Goal: Information Seeking & Learning: Learn about a topic

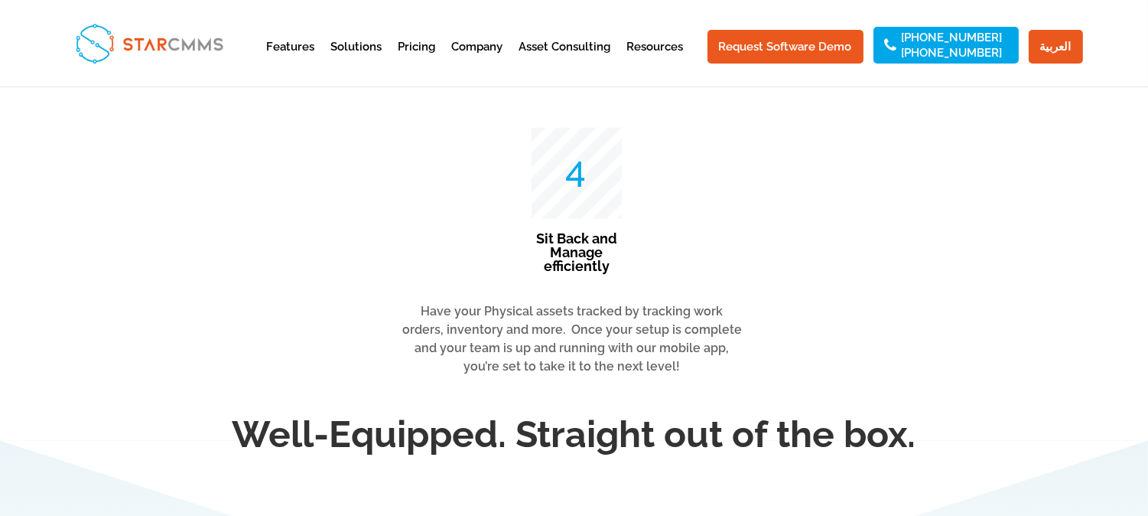
scroll to position [3996, 0]
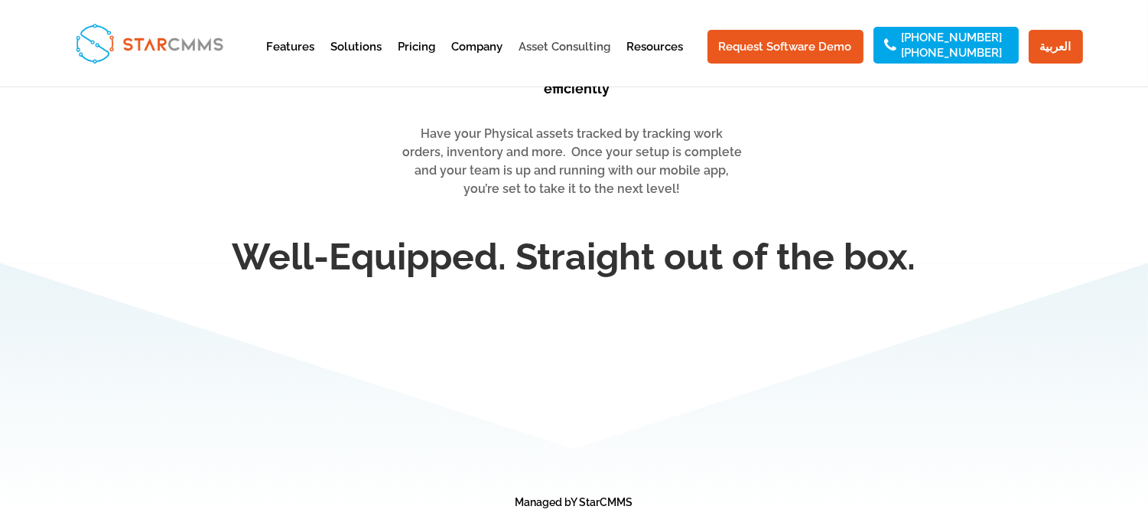
click at [585, 41] on link "Asset Consulting" at bounding box center [565, 59] width 92 height 37
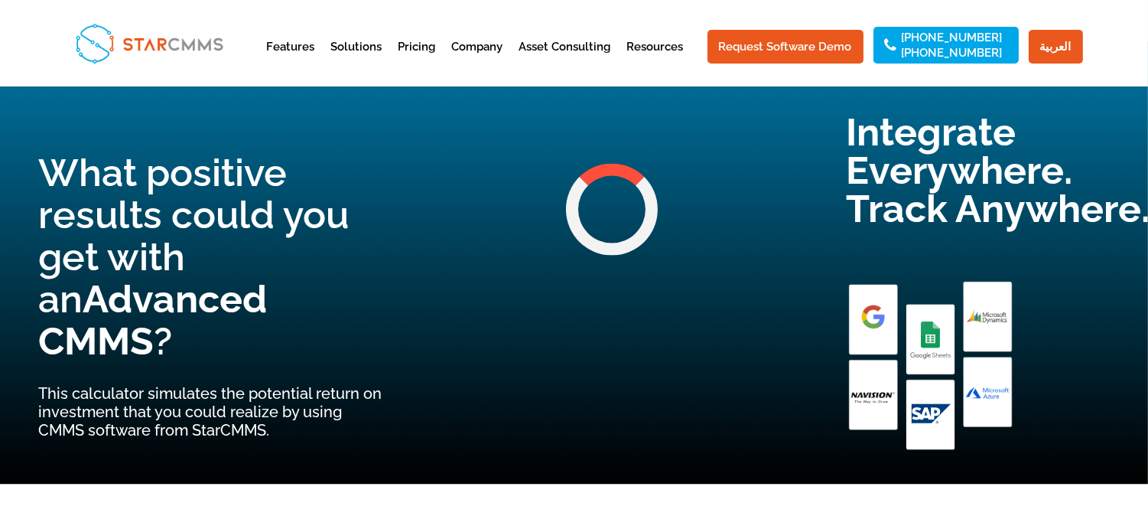
scroll to position [4591, 0]
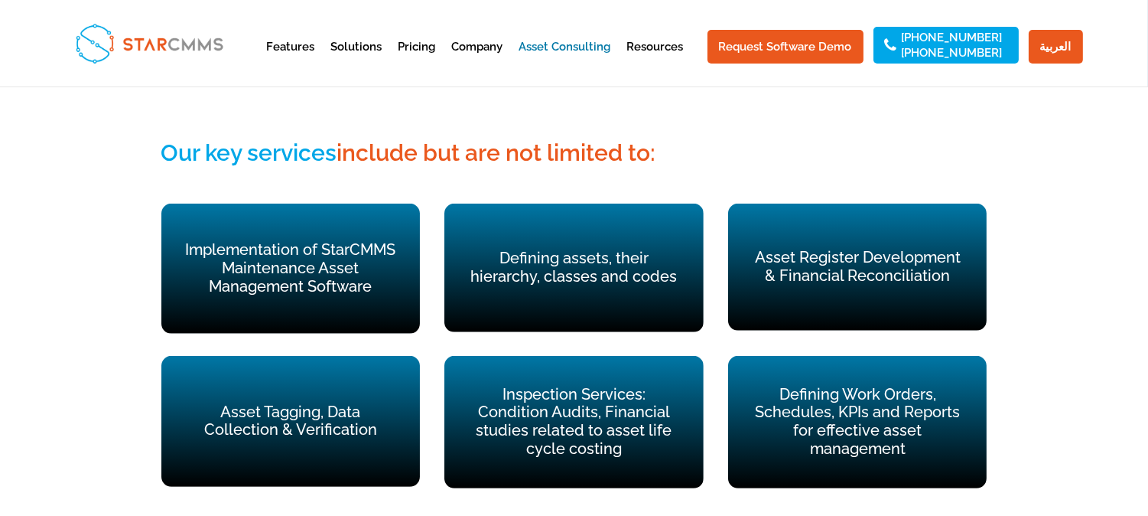
scroll to position [1189, 0]
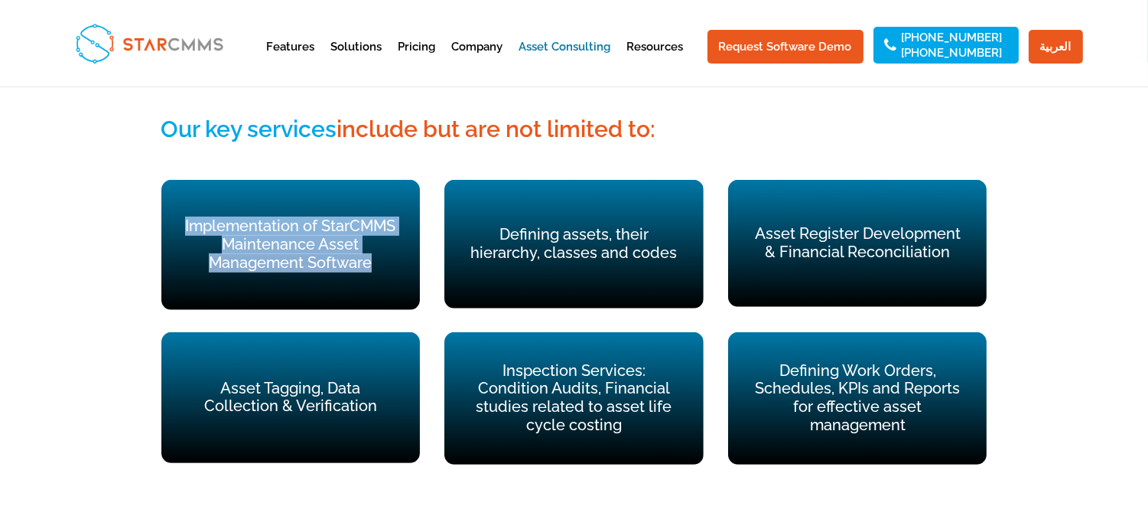
drag, startPoint x: 185, startPoint y: 185, endPoint x: 385, endPoint y: 231, distance: 205.6
click at [385, 231] on p "Implementation of StarCMMS Maintenance Asset Management Software" at bounding box center [291, 244] width 216 height 54
copy p "Implementation of StarCMMS Maintenance Asset Management Software"
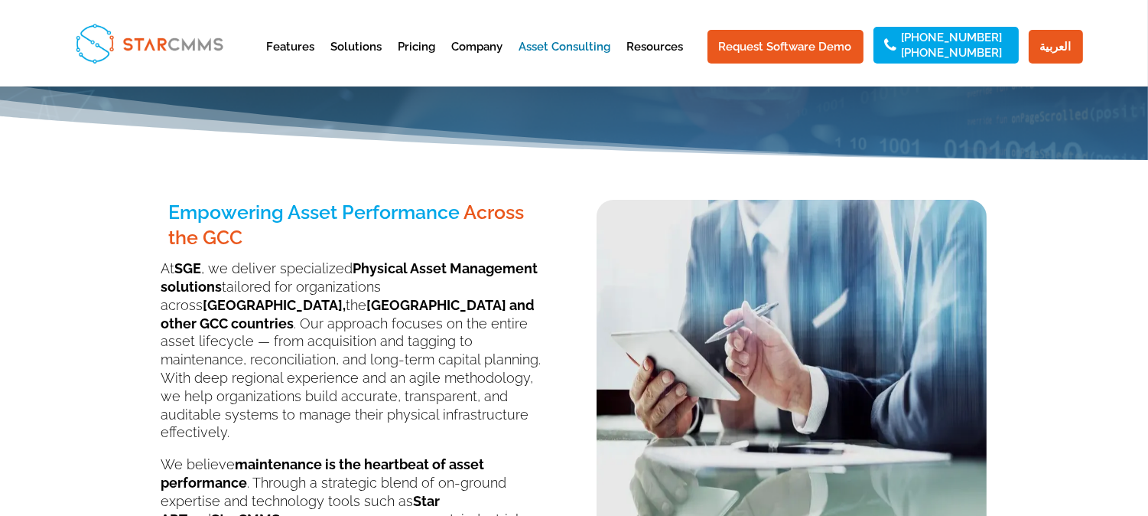
scroll to position [0, 0]
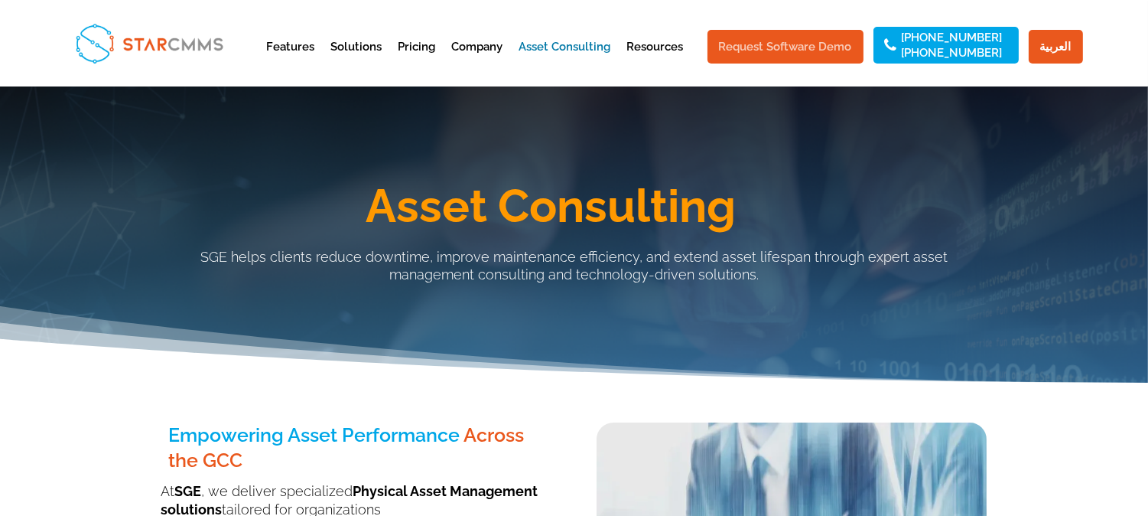
click at [795, 51] on link "Request Software Demo" at bounding box center [785, 47] width 156 height 34
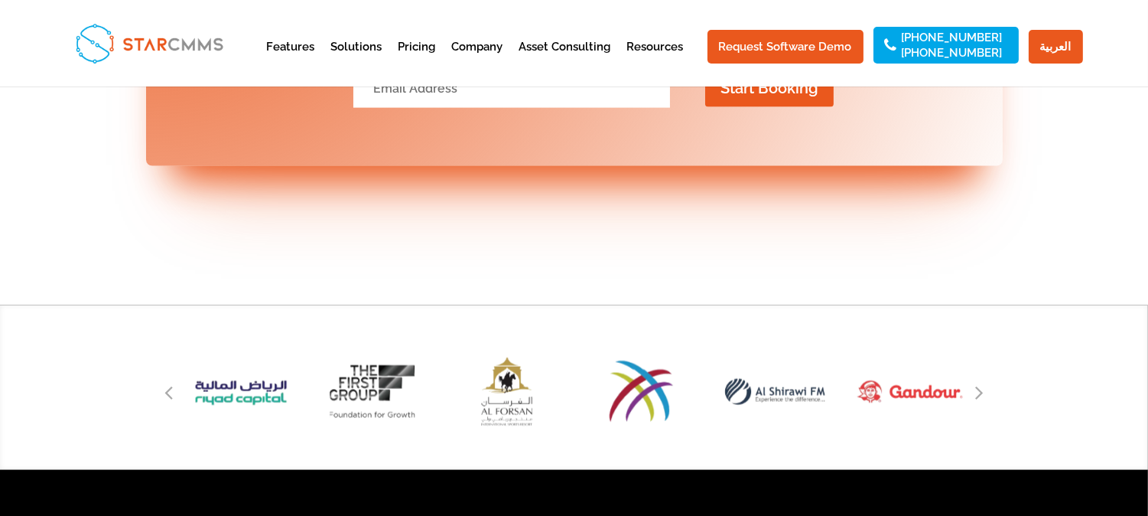
scroll to position [4208, 0]
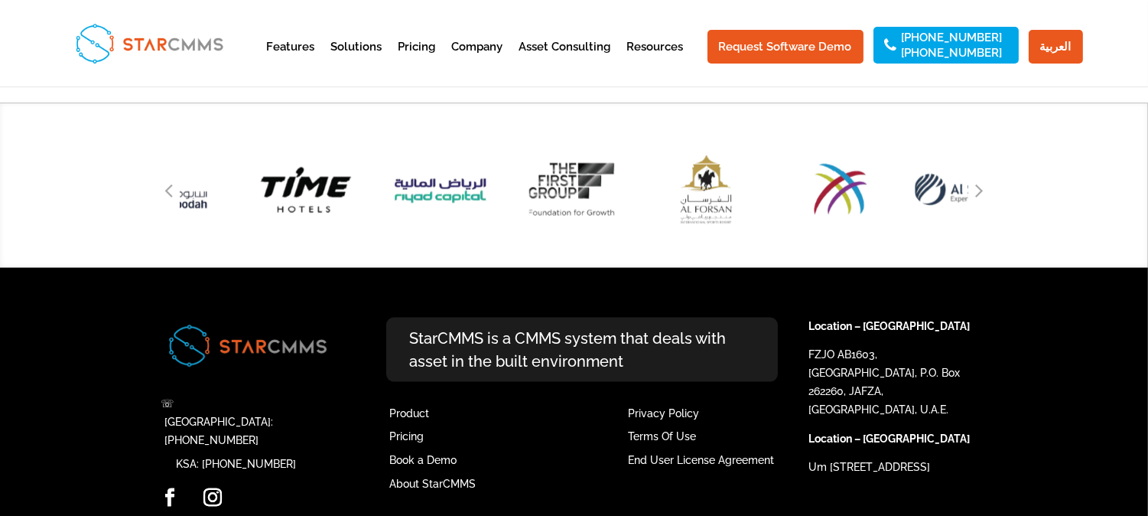
click at [944, 174] on img "8 / 51" at bounding box center [974, 189] width 142 height 132
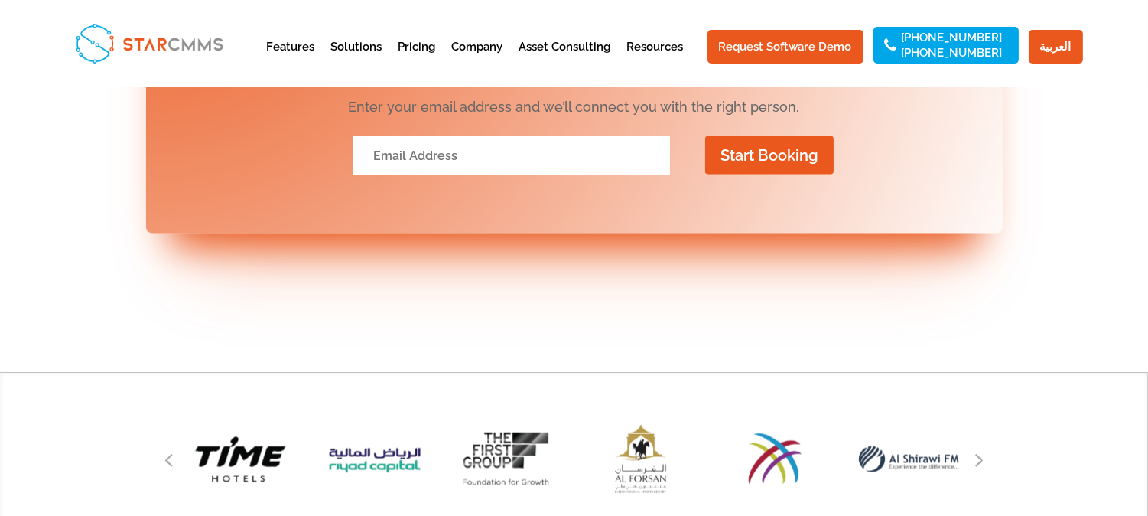
scroll to position [3953, 0]
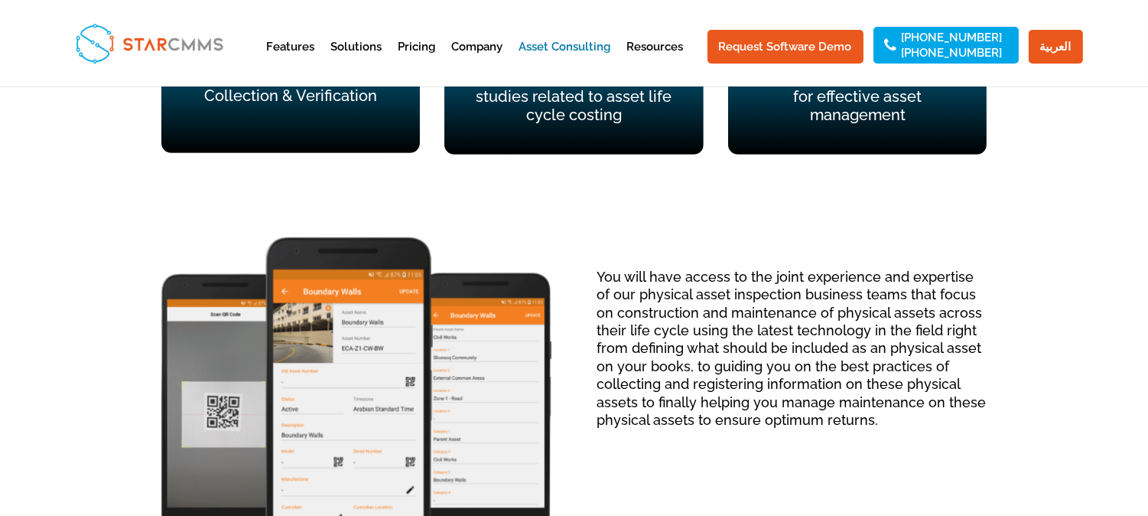
scroll to position [1104, 0]
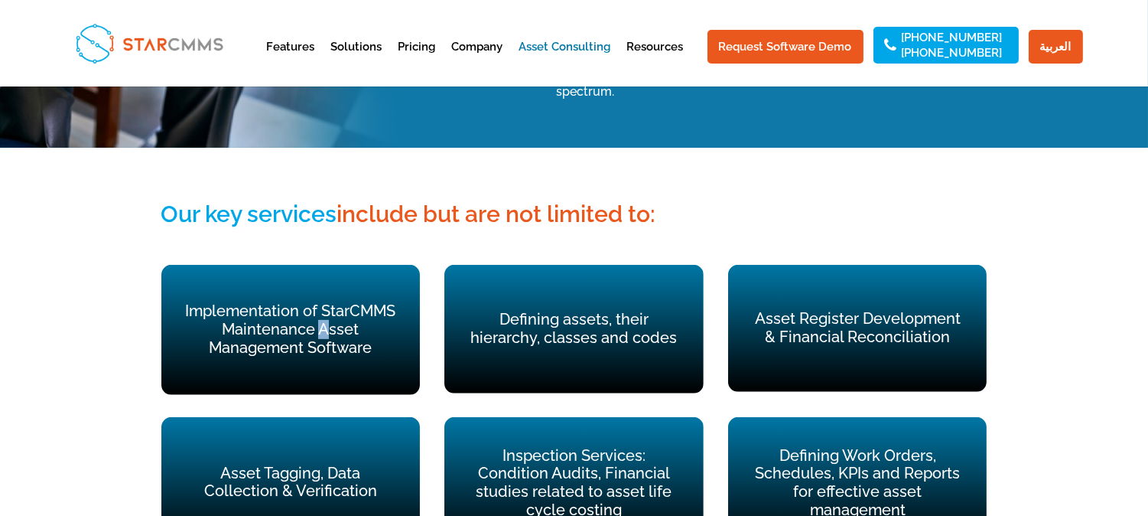
click at [324, 302] on p "Implementation of StarCMMS Maintenance Asset Management Software" at bounding box center [291, 329] width 216 height 54
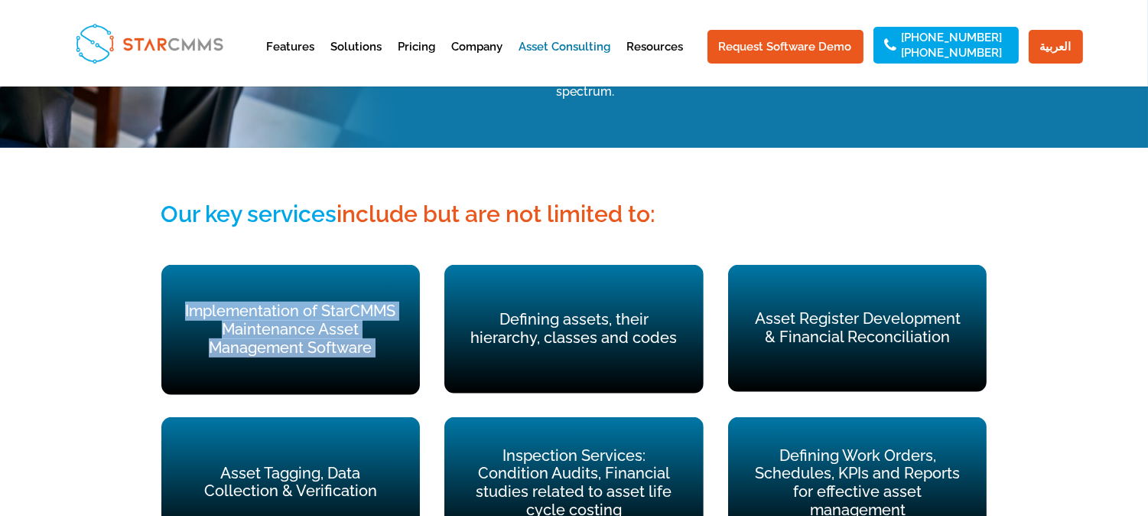
click at [324, 302] on p "Implementation of StarCMMS Maintenance Asset Management Software" at bounding box center [291, 329] width 216 height 54
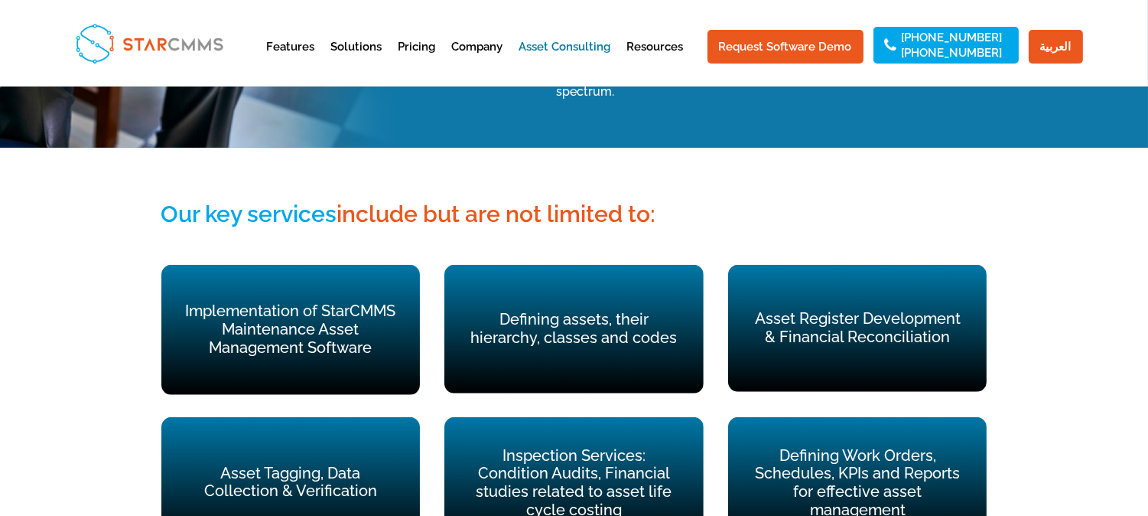
click at [650, 311] on p "Defining assets, their hierarchy, classes and codes" at bounding box center [574, 329] width 216 height 37
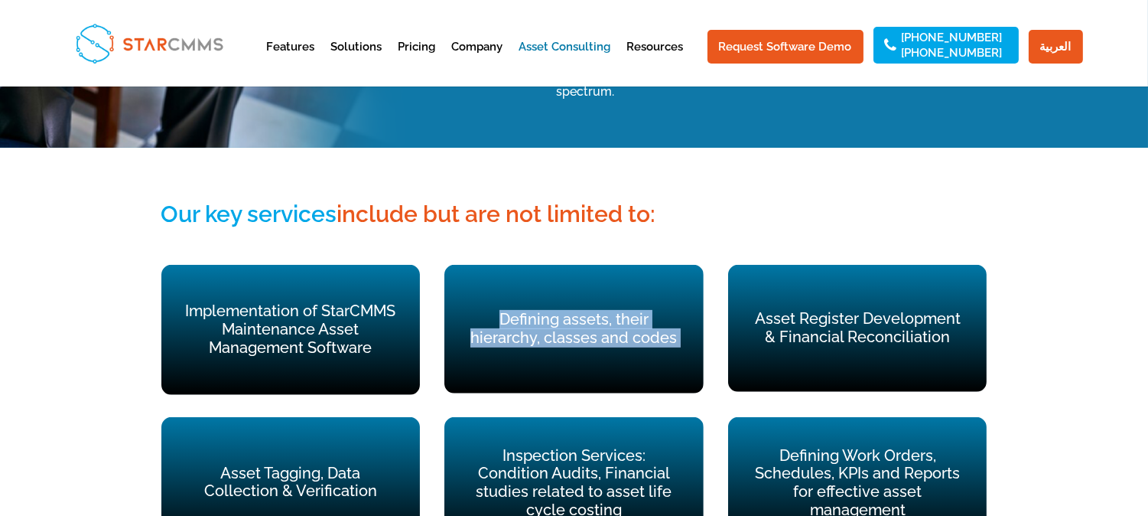
click at [648, 311] on p "Defining assets, their hierarchy, classes and codes" at bounding box center [574, 329] width 216 height 37
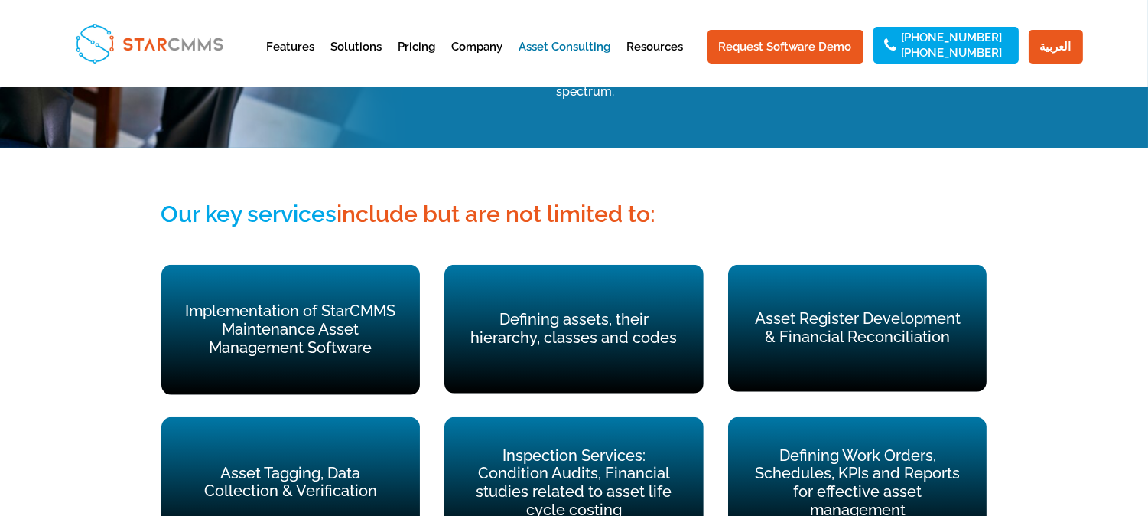
click at [807, 310] on p "Asset Register Development & Financial Reconciliation" at bounding box center [858, 328] width 216 height 37
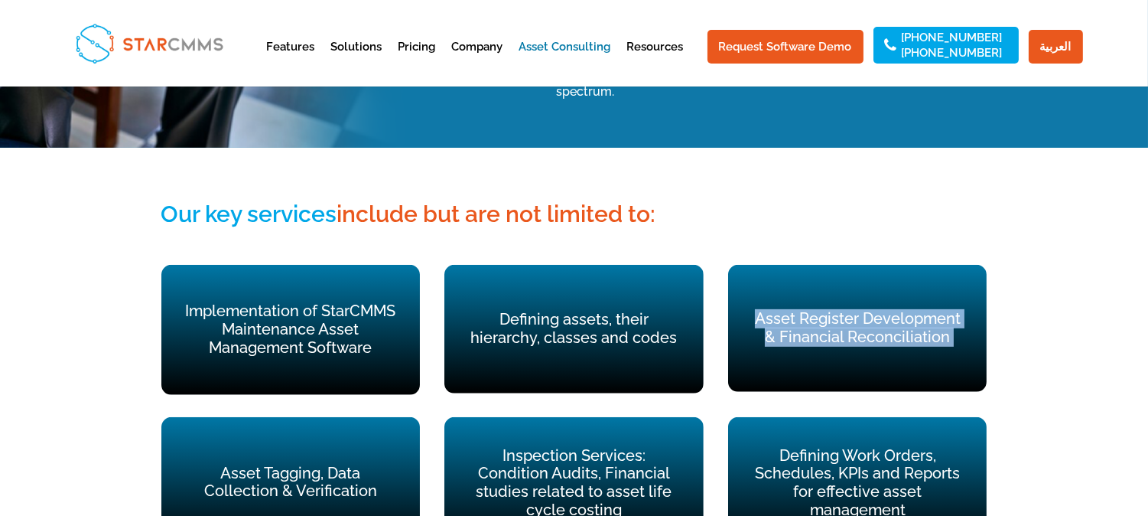
click at [807, 310] on p "Asset Register Development & Financial Reconciliation" at bounding box center [858, 328] width 216 height 37
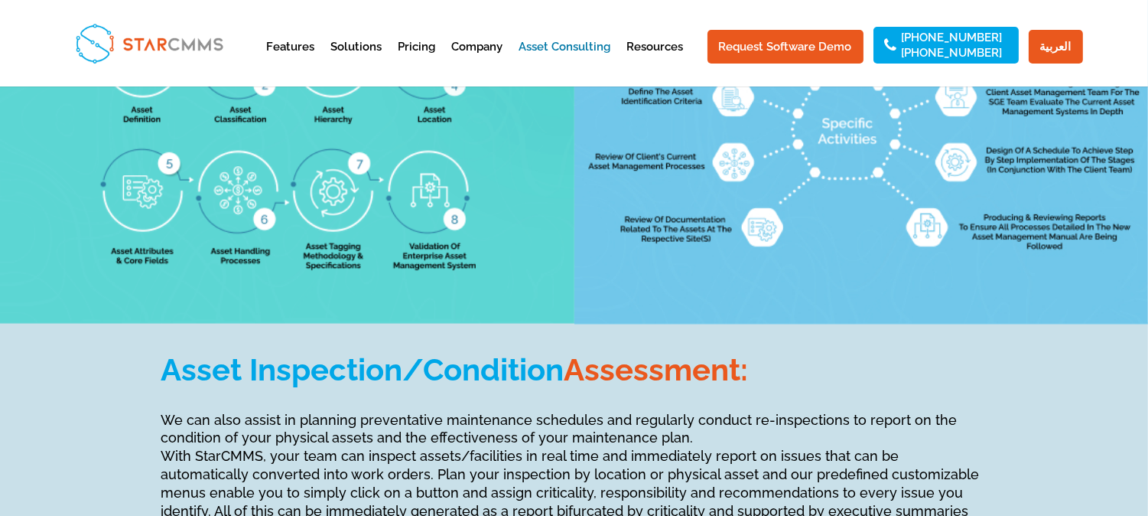
scroll to position [2379, 0]
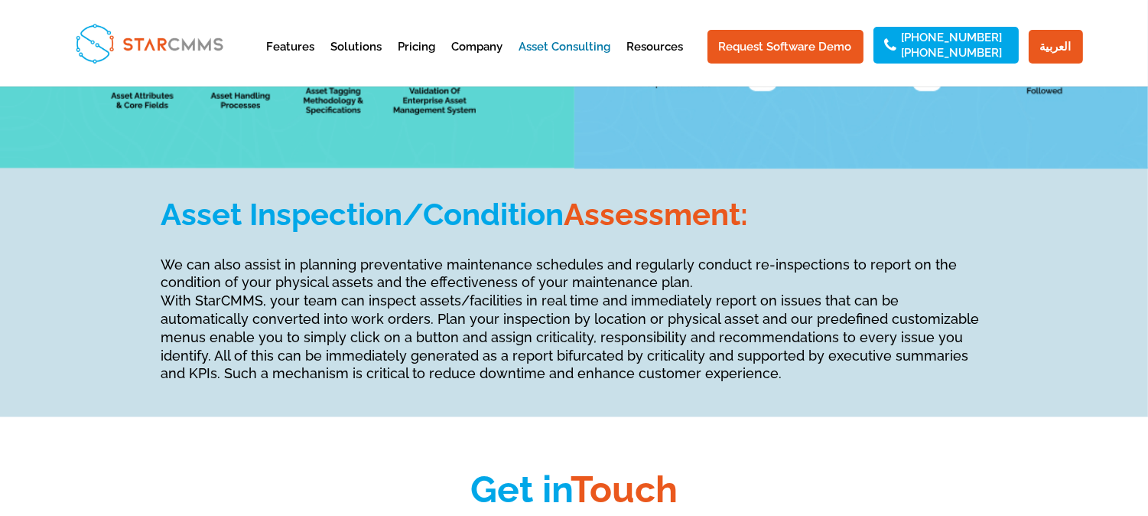
click at [475, 196] on span "Asset Inspection/Condition" at bounding box center [362, 214] width 403 height 36
click at [474, 196] on span "Asset Inspection/Condition" at bounding box center [362, 214] width 403 height 36
click at [472, 196] on span "Asset Inspection/Condition" at bounding box center [362, 214] width 403 height 36
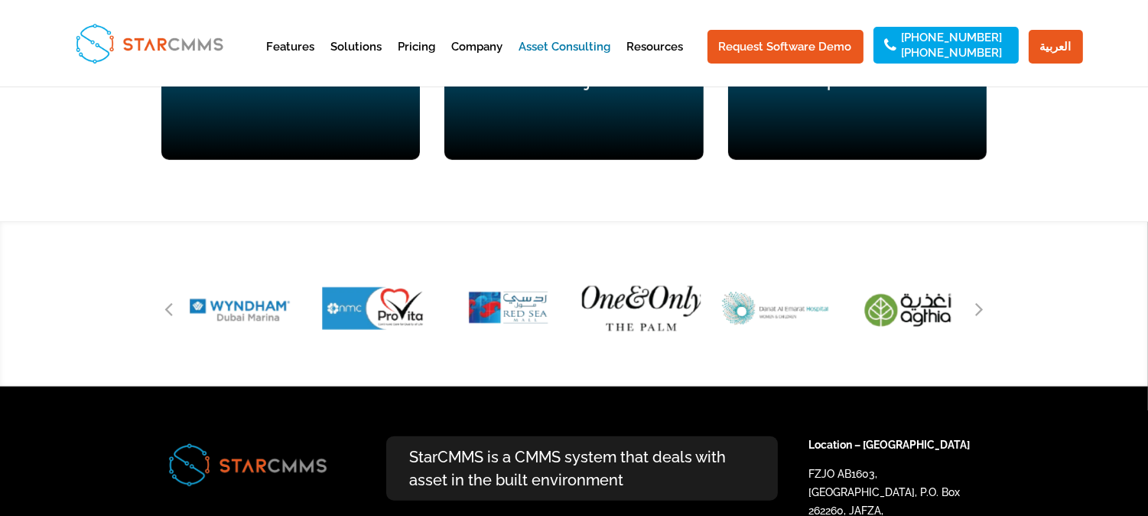
scroll to position [2974, 0]
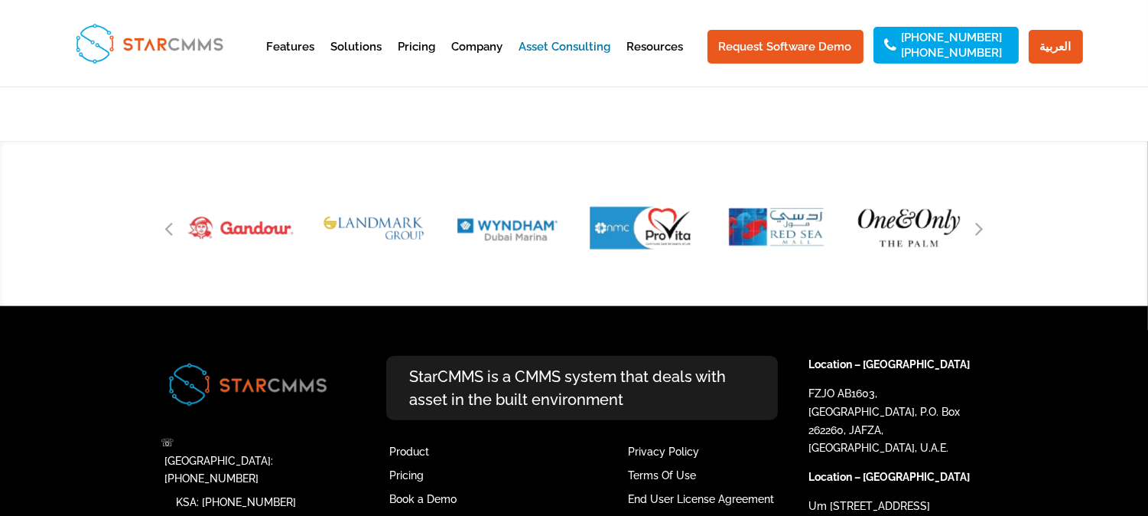
click at [818, 191] on img "13 / 51" at bounding box center [775, 228] width 142 height 132
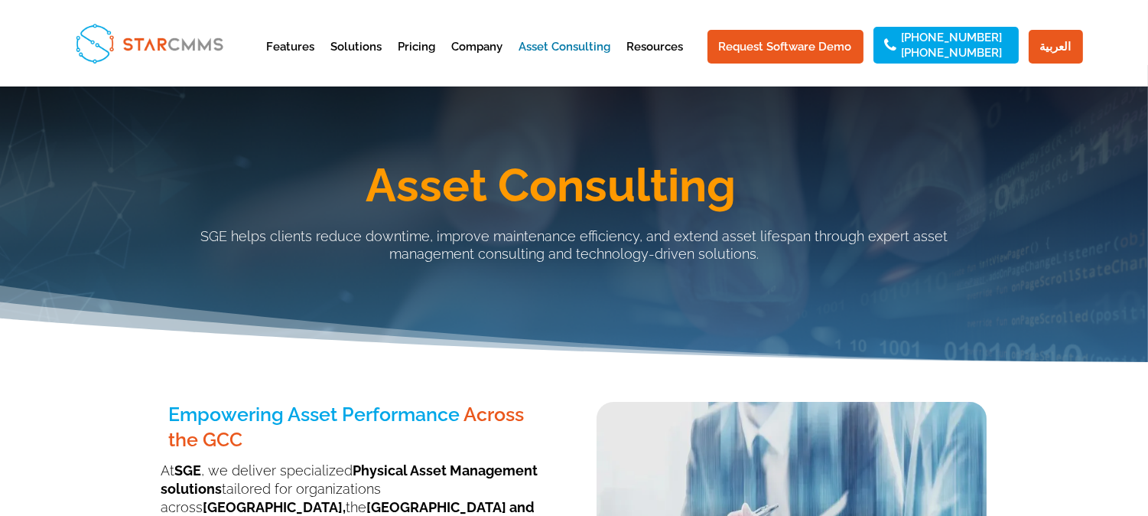
scroll to position [0, 0]
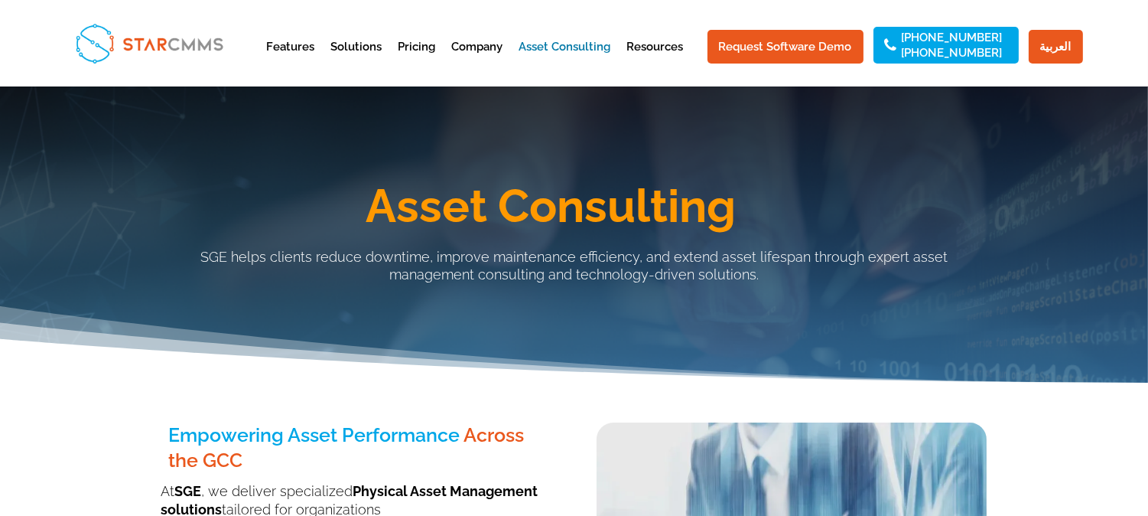
click at [539, 202] on h1 "Asset Consulting" at bounding box center [551, 210] width 872 height 54
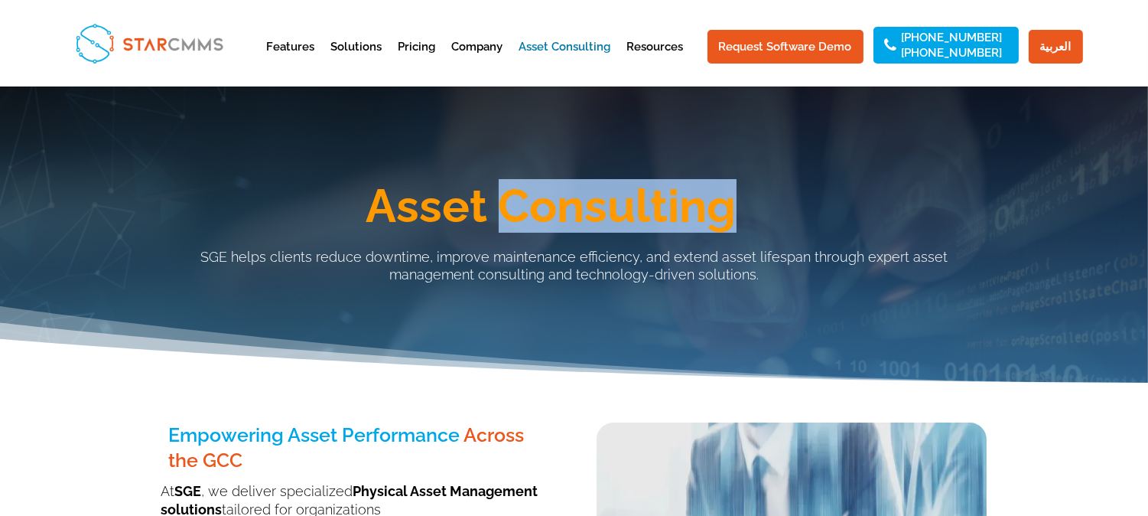
click at [539, 202] on h1 "Asset Consulting" at bounding box center [551, 210] width 872 height 54
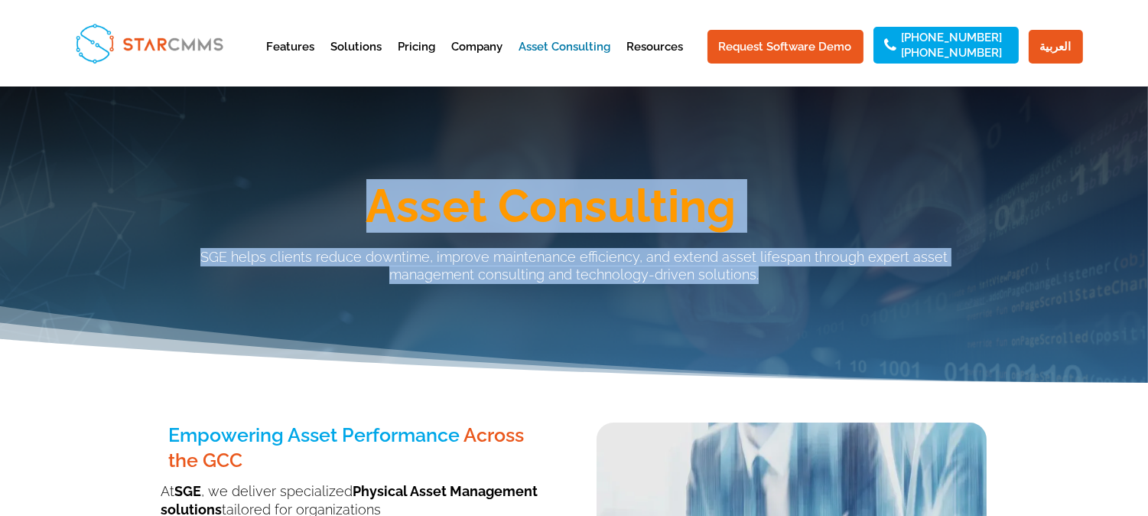
drag, startPoint x: 539, startPoint y: 202, endPoint x: 698, endPoint y: 272, distance: 173.6
click at [698, 272] on div "Asset Consulting SGE helps clients reduce downtime, improve maintenance efficie…" at bounding box center [574, 220] width 826 height 151
click at [698, 272] on p "SGE helps clients reduce downtime, improve maintenance efficiency, and extend a…" at bounding box center [574, 266] width 826 height 37
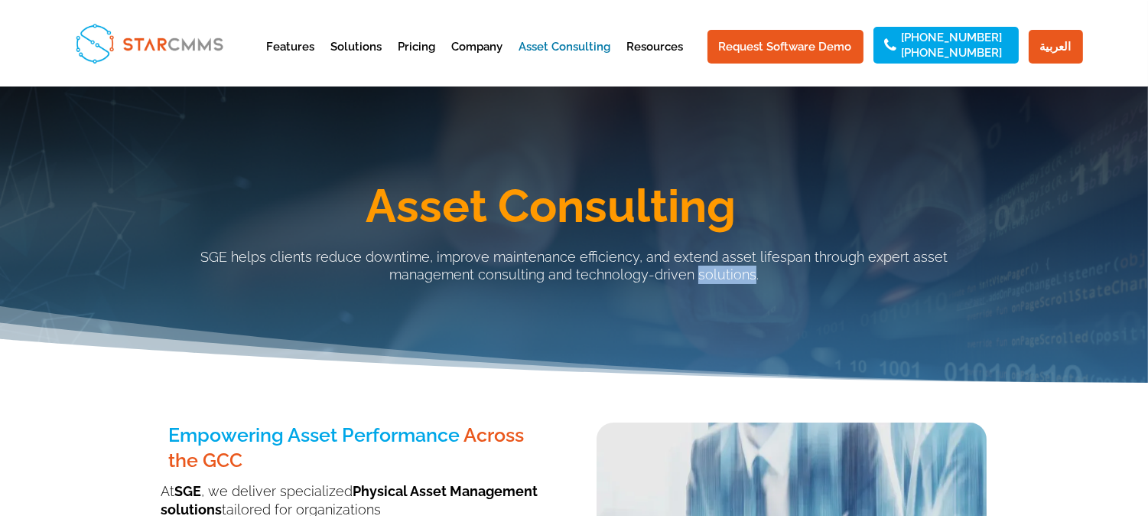
click at [698, 272] on p "SGE helps clients reduce downtime, improve maintenance efficiency, and extend a…" at bounding box center [574, 266] width 826 height 37
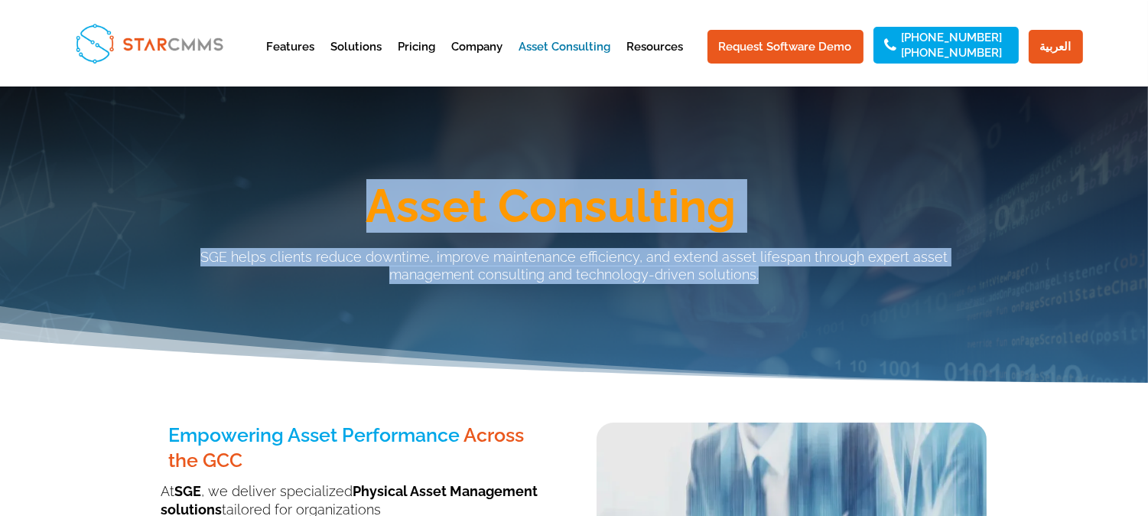
drag, startPoint x: 727, startPoint y: 281, endPoint x: 376, endPoint y: 193, distance: 361.9
click at [376, 193] on div "Asset Consulting SGE helps clients reduce downtime, improve maintenance efficie…" at bounding box center [574, 220] width 826 height 151
click at [439, 203] on h1 "Asset Consulting" at bounding box center [551, 210] width 872 height 54
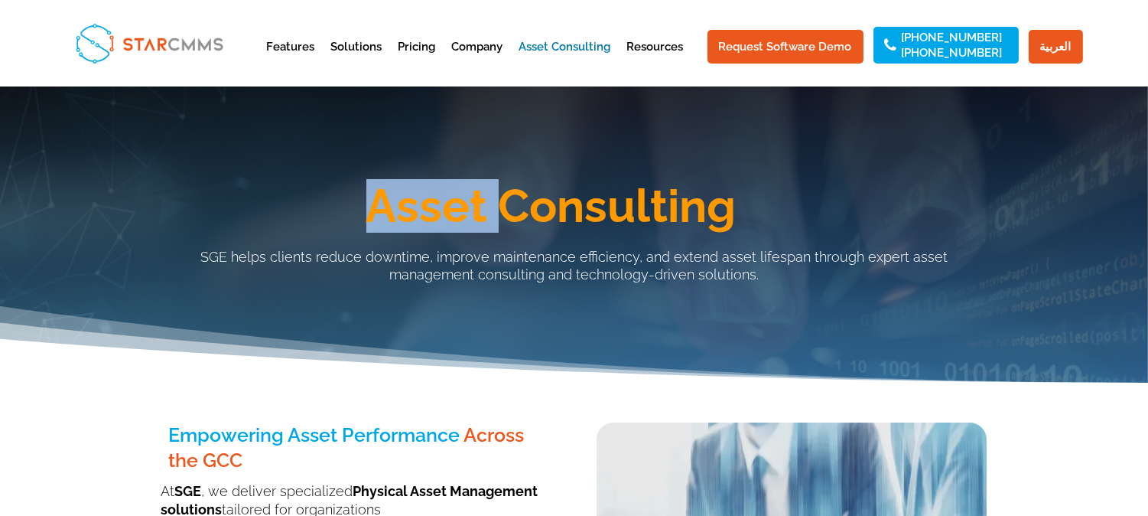
click at [439, 203] on h1 "Asset Consulting" at bounding box center [551, 210] width 872 height 54
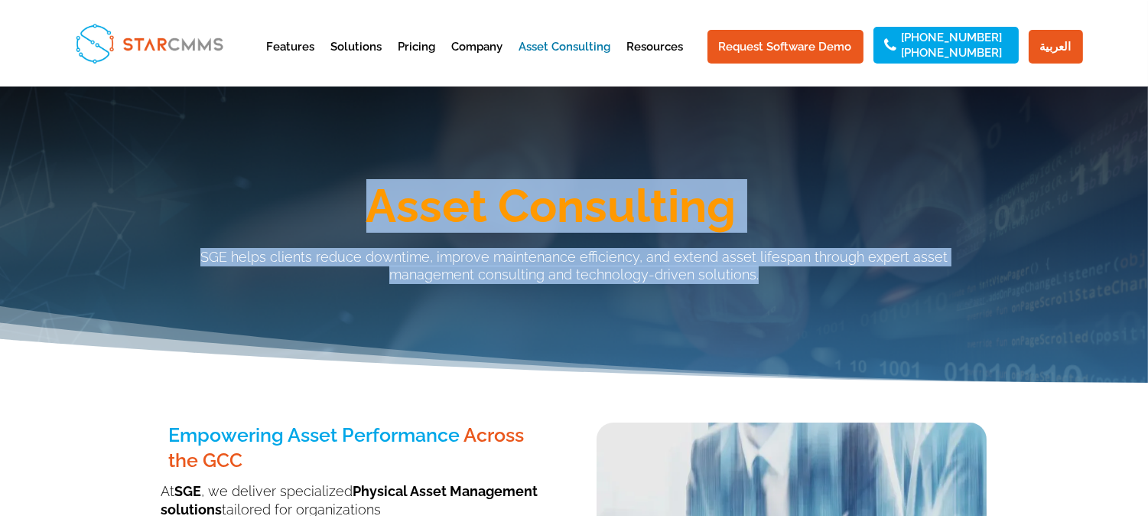
drag, startPoint x: 439, startPoint y: 203, endPoint x: 526, endPoint y: 278, distance: 115.0
click at [526, 278] on div "Asset Consulting SGE helps clients reduce downtime, improve maintenance efficie…" at bounding box center [574, 220] width 826 height 151
click at [579, 222] on h1 "Asset Consulting" at bounding box center [551, 210] width 872 height 54
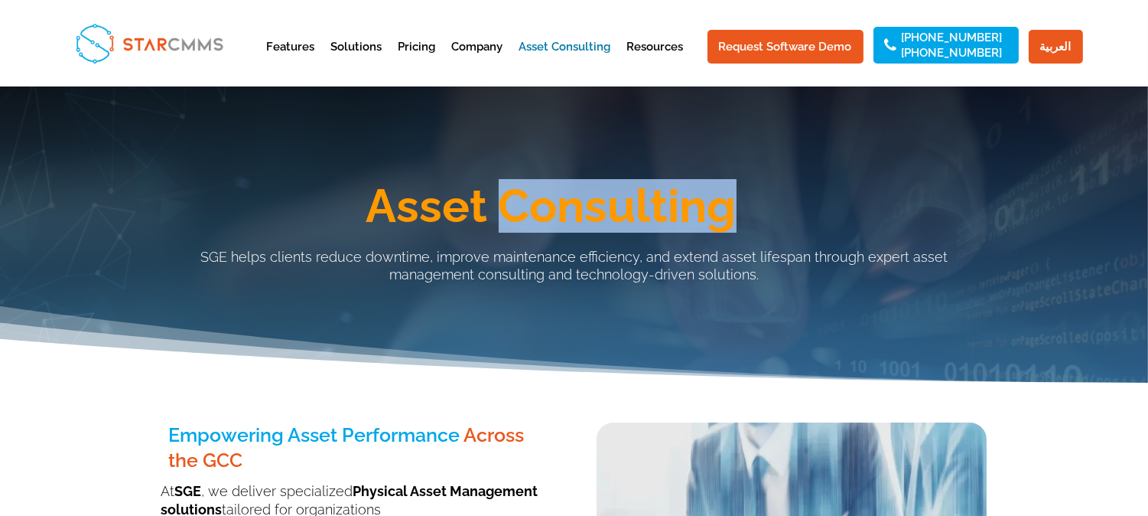
click at [579, 222] on h1 "Asset Consulting" at bounding box center [551, 210] width 872 height 54
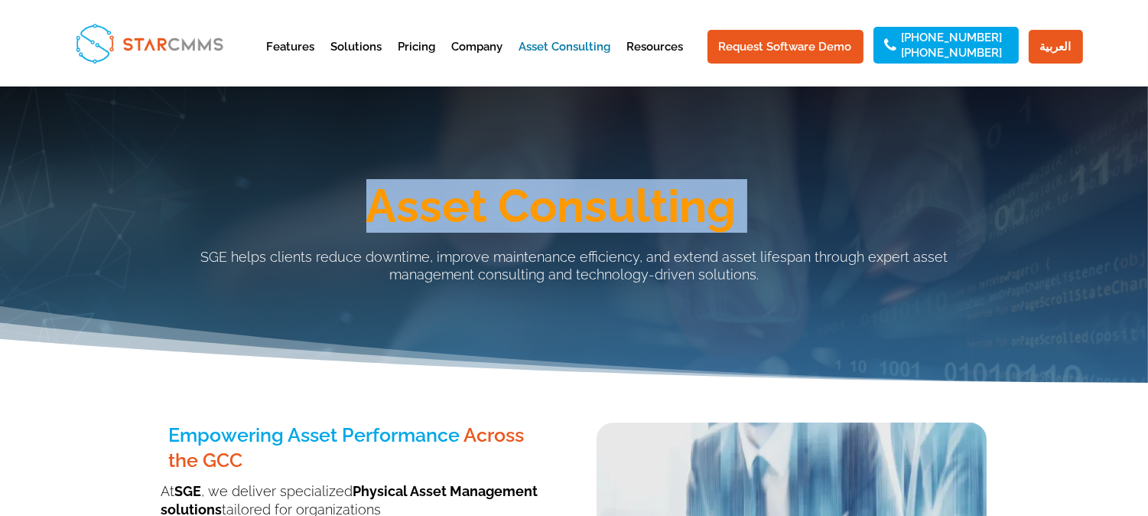
click at [579, 222] on h1 "Asset Consulting" at bounding box center [551, 210] width 872 height 54
click at [566, 212] on h1 "Asset Consulting" at bounding box center [551, 210] width 872 height 54
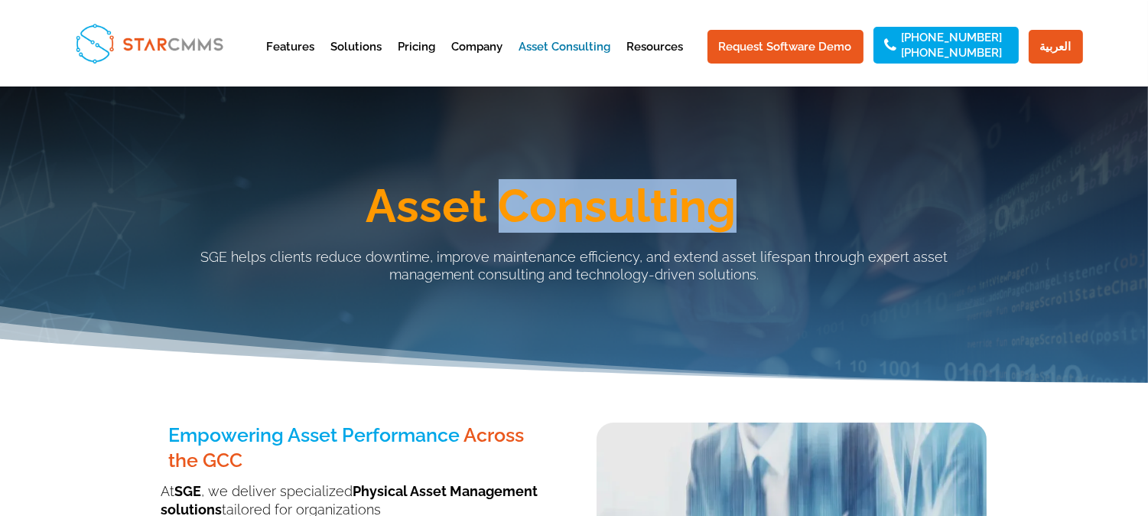
click at [566, 212] on h1 "Asset Consulting" at bounding box center [551, 210] width 872 height 54
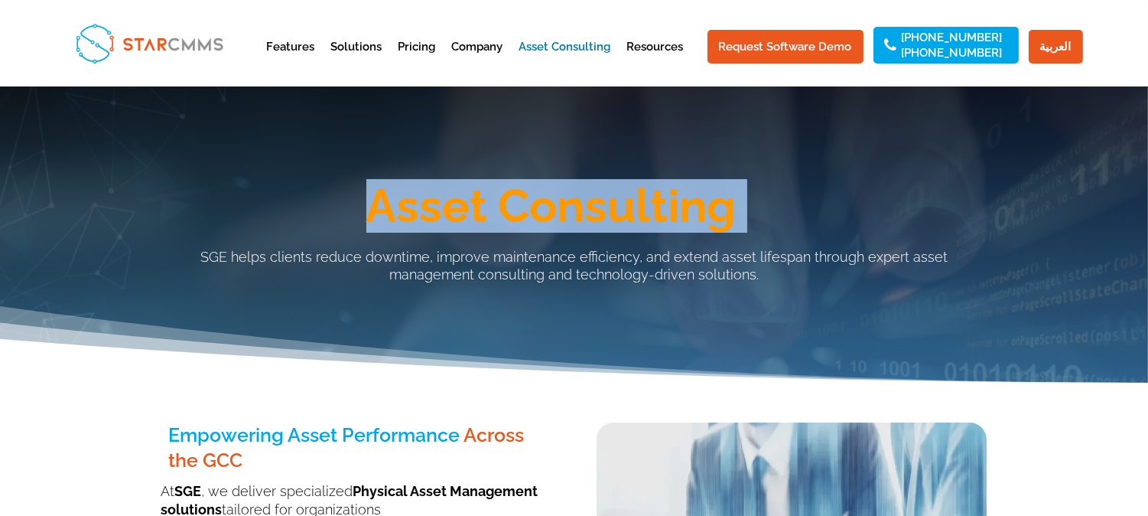
click at [566, 212] on h1 "Asset Consulting" at bounding box center [551, 210] width 872 height 54
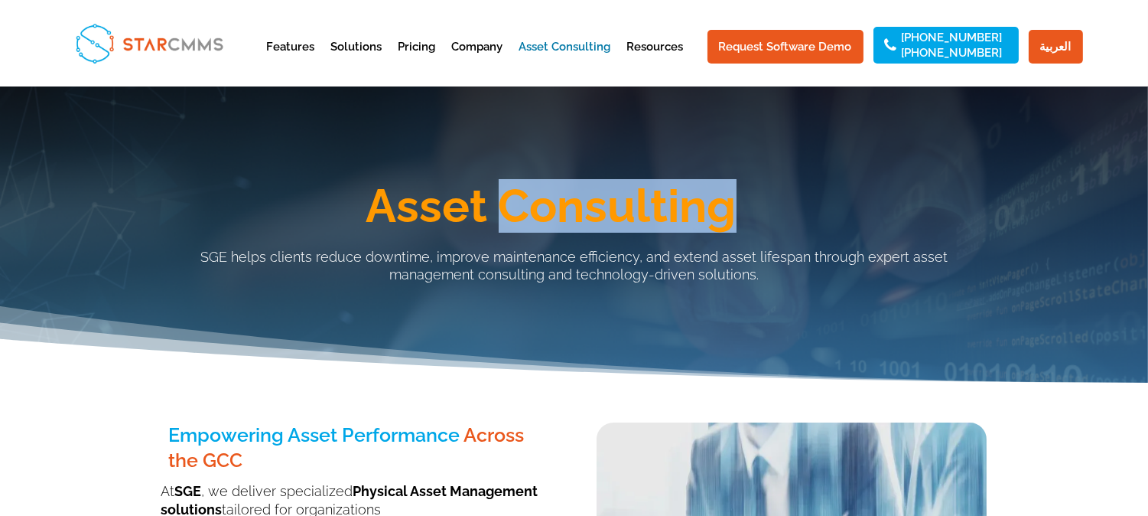
click at [566, 212] on h1 "Asset Consulting" at bounding box center [551, 210] width 872 height 54
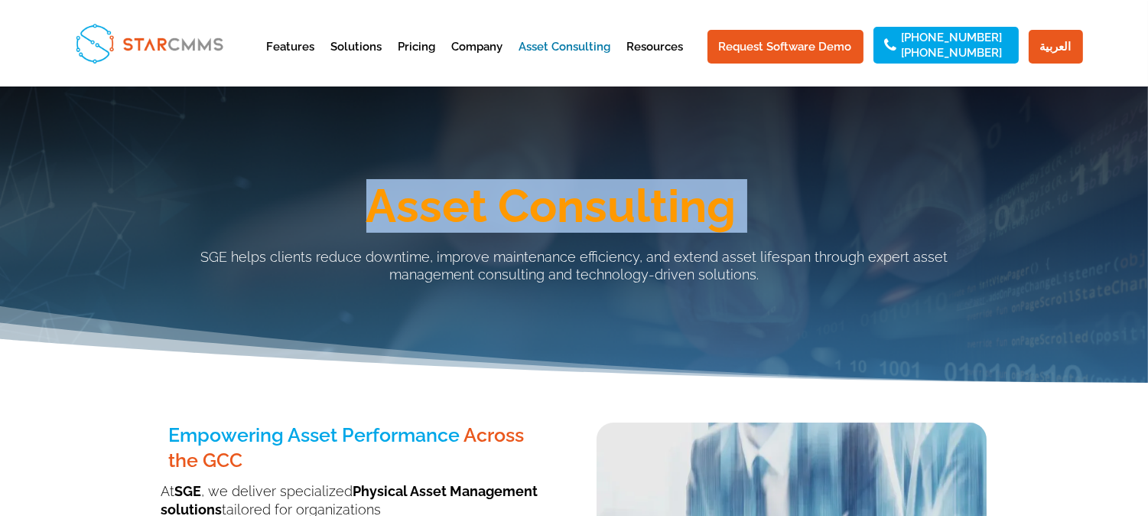
click at [566, 212] on h1 "Asset Consulting" at bounding box center [551, 210] width 872 height 54
